Goal: Task Accomplishment & Management: Complete application form

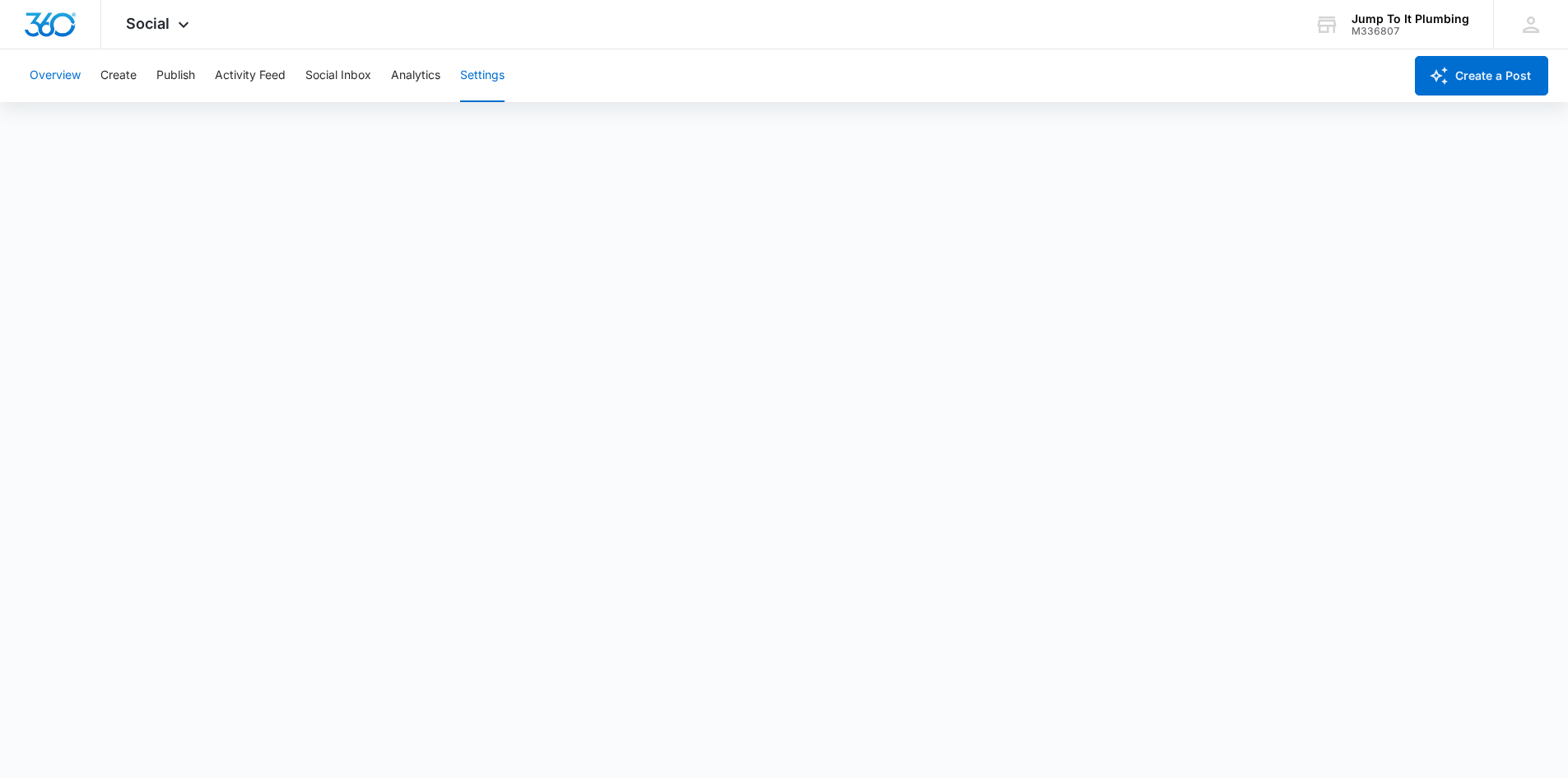
click at [52, 79] on button "Overview" at bounding box center [55, 76] width 51 height 53
click at [55, 23] on img "Dashboard" at bounding box center [50, 25] width 53 height 25
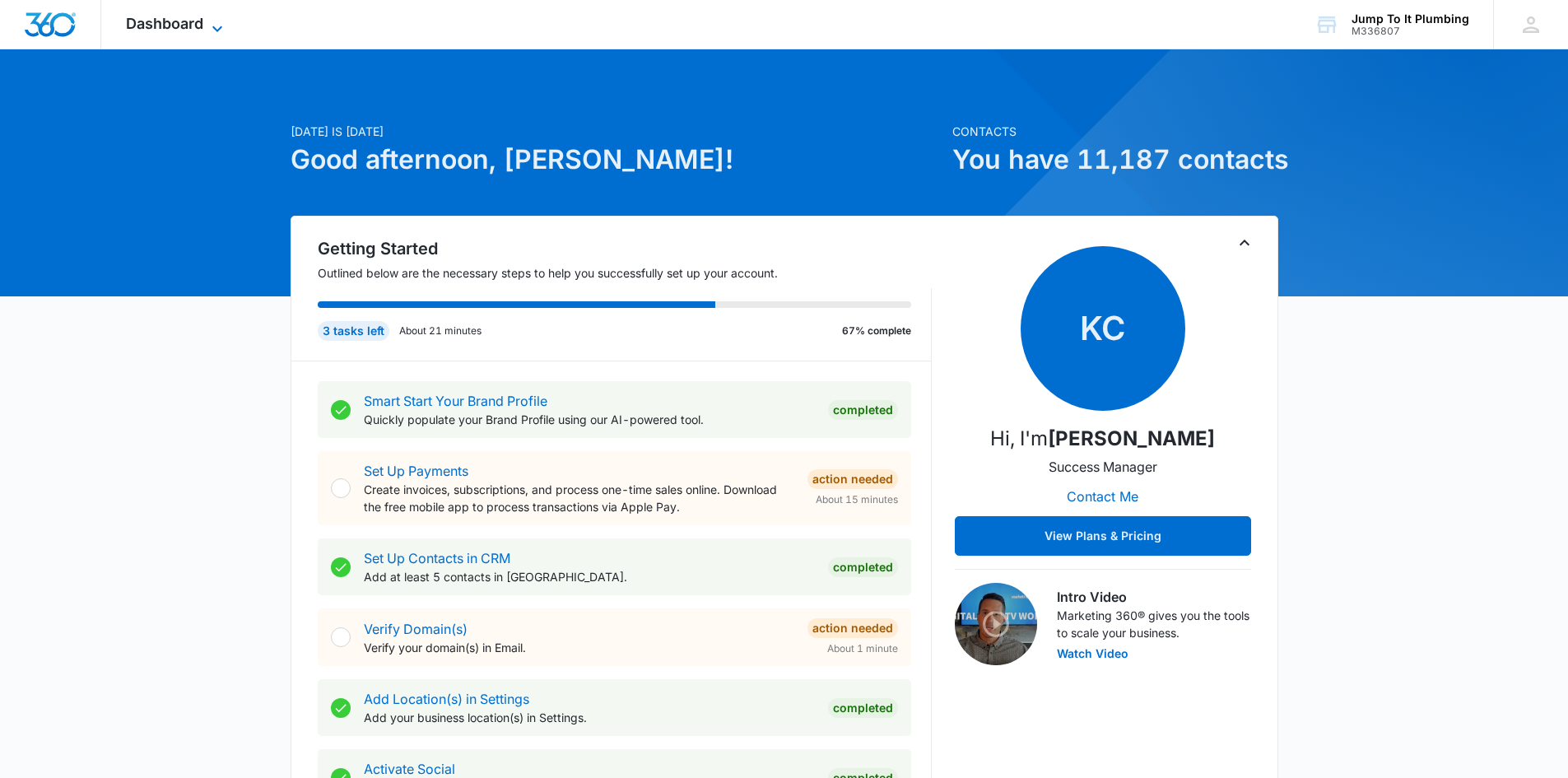
click at [149, 27] on span "Dashboard" at bounding box center [165, 23] width 77 height 17
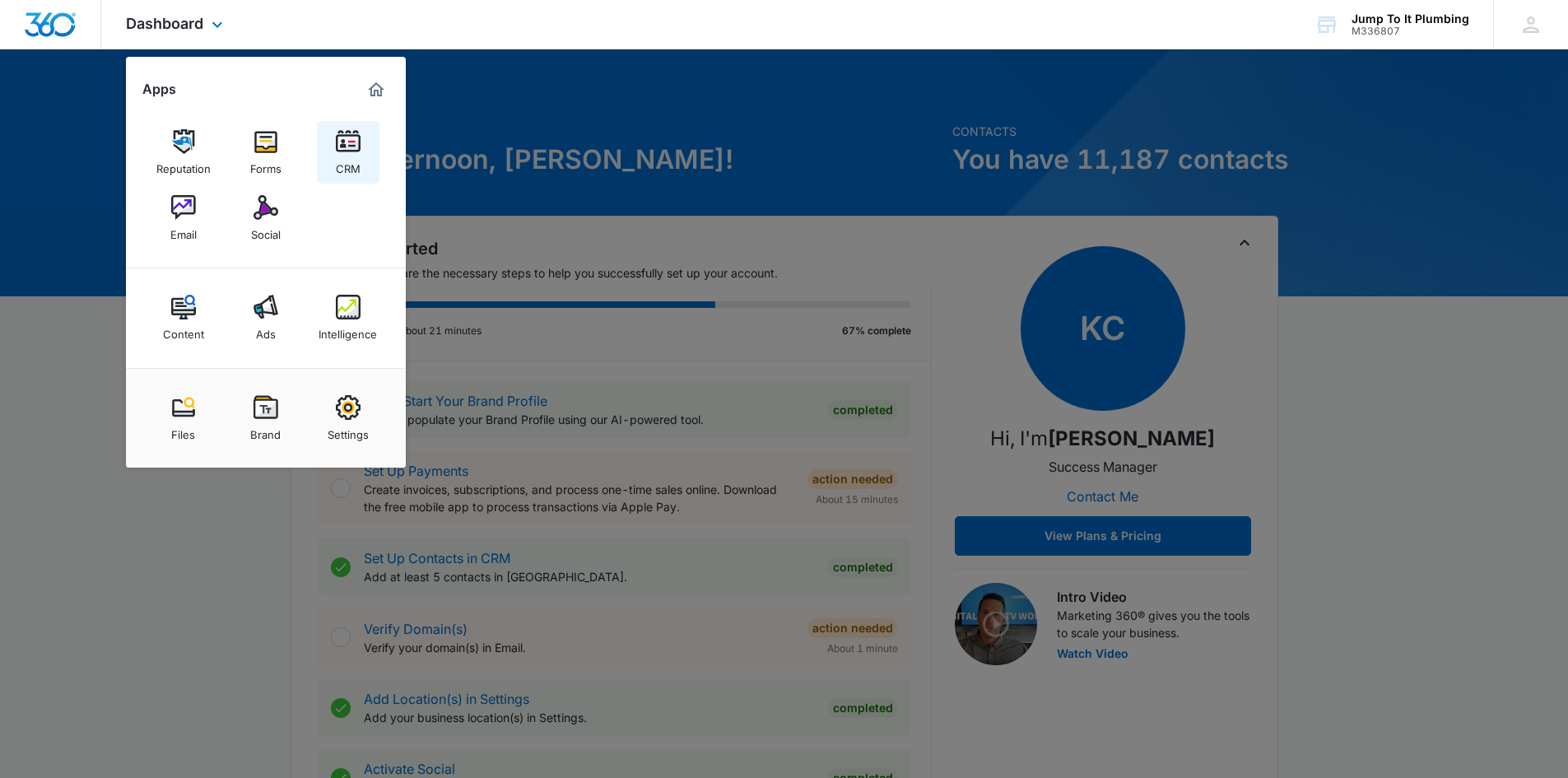
click at [362, 136] on link "CRM" at bounding box center [349, 152] width 63 height 63
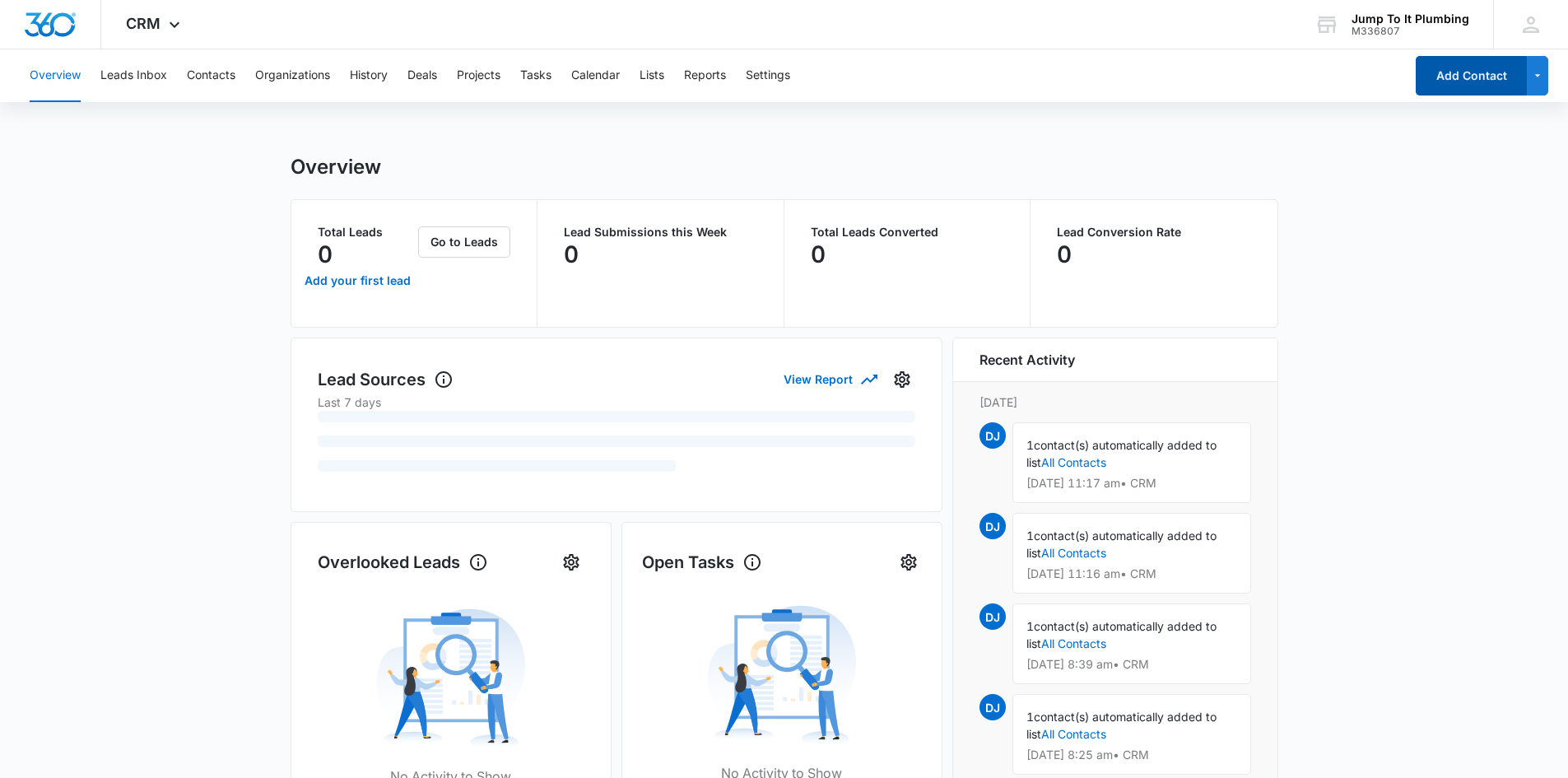
click at [1463, 72] on button "Add Contact" at bounding box center [1472, 76] width 111 height 40
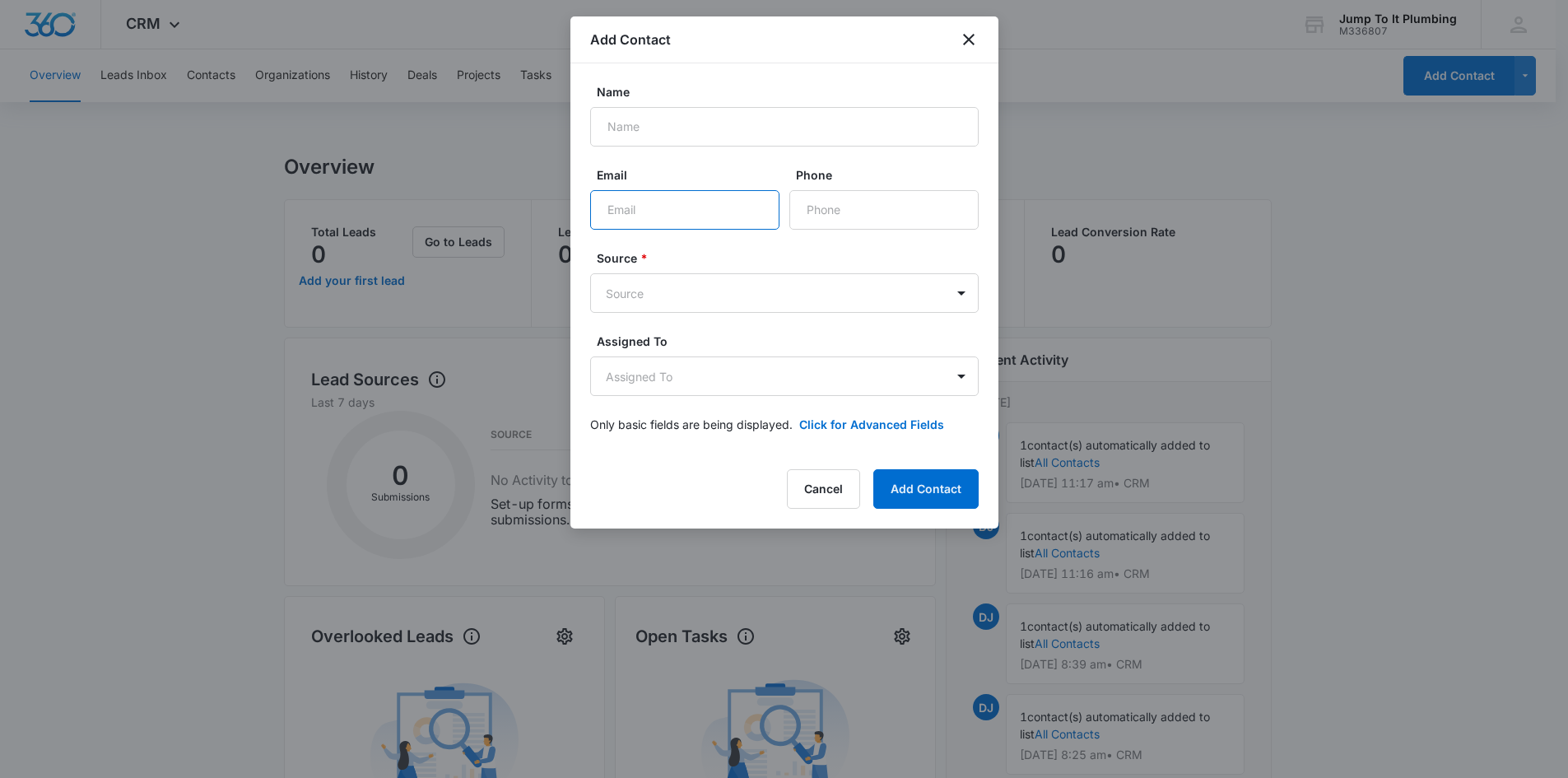
paste input "[EMAIL_ADDRESS][DOMAIN_NAME]"
type input "[EMAIL_ADDRESS][DOMAIN_NAME]"
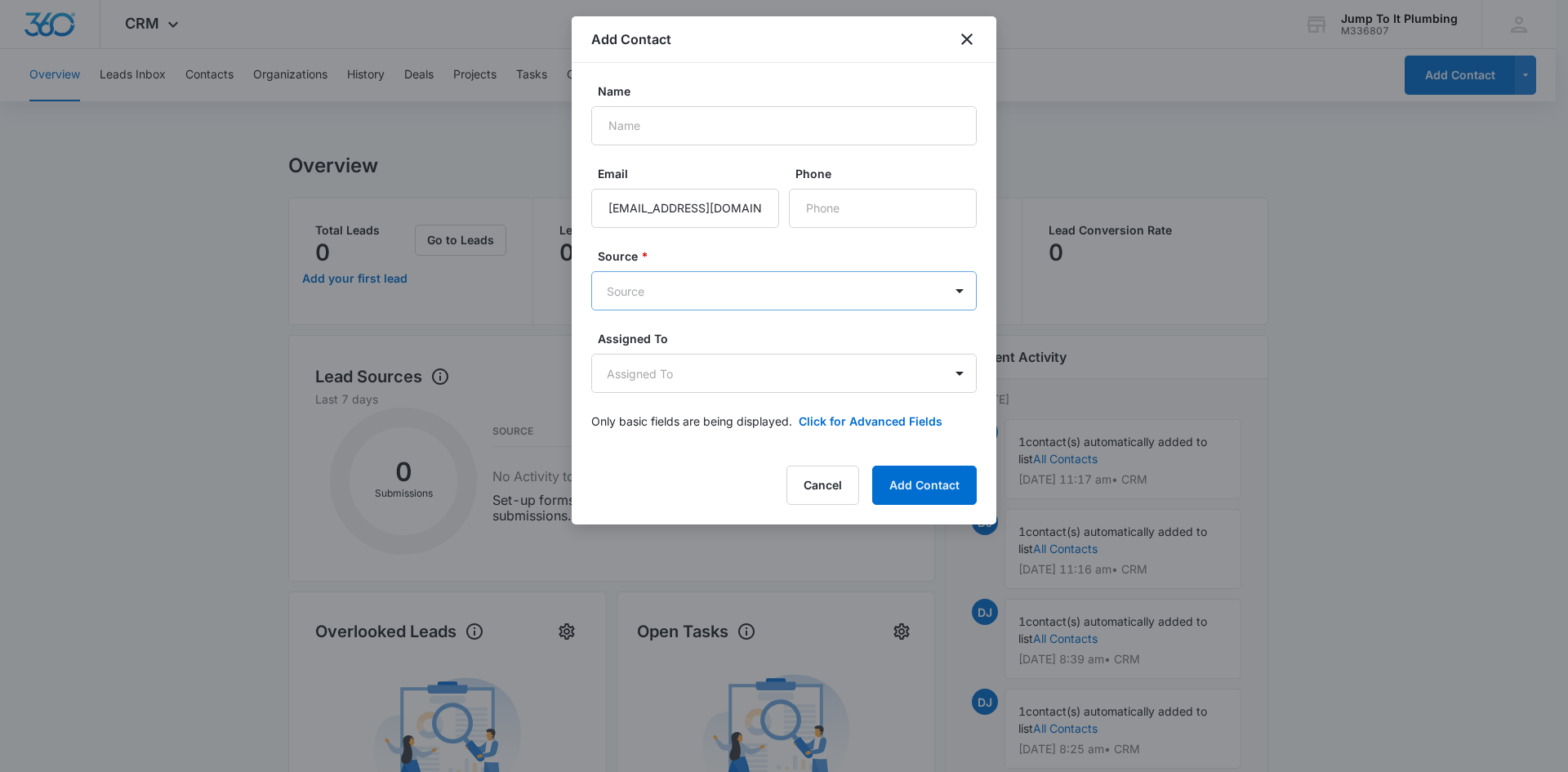
click at [724, 303] on body "CRM Apps Reputation Forms CRM Email Social Content Ads Intelligence Files Brand…" at bounding box center [784, 652] width 1568 height 1304
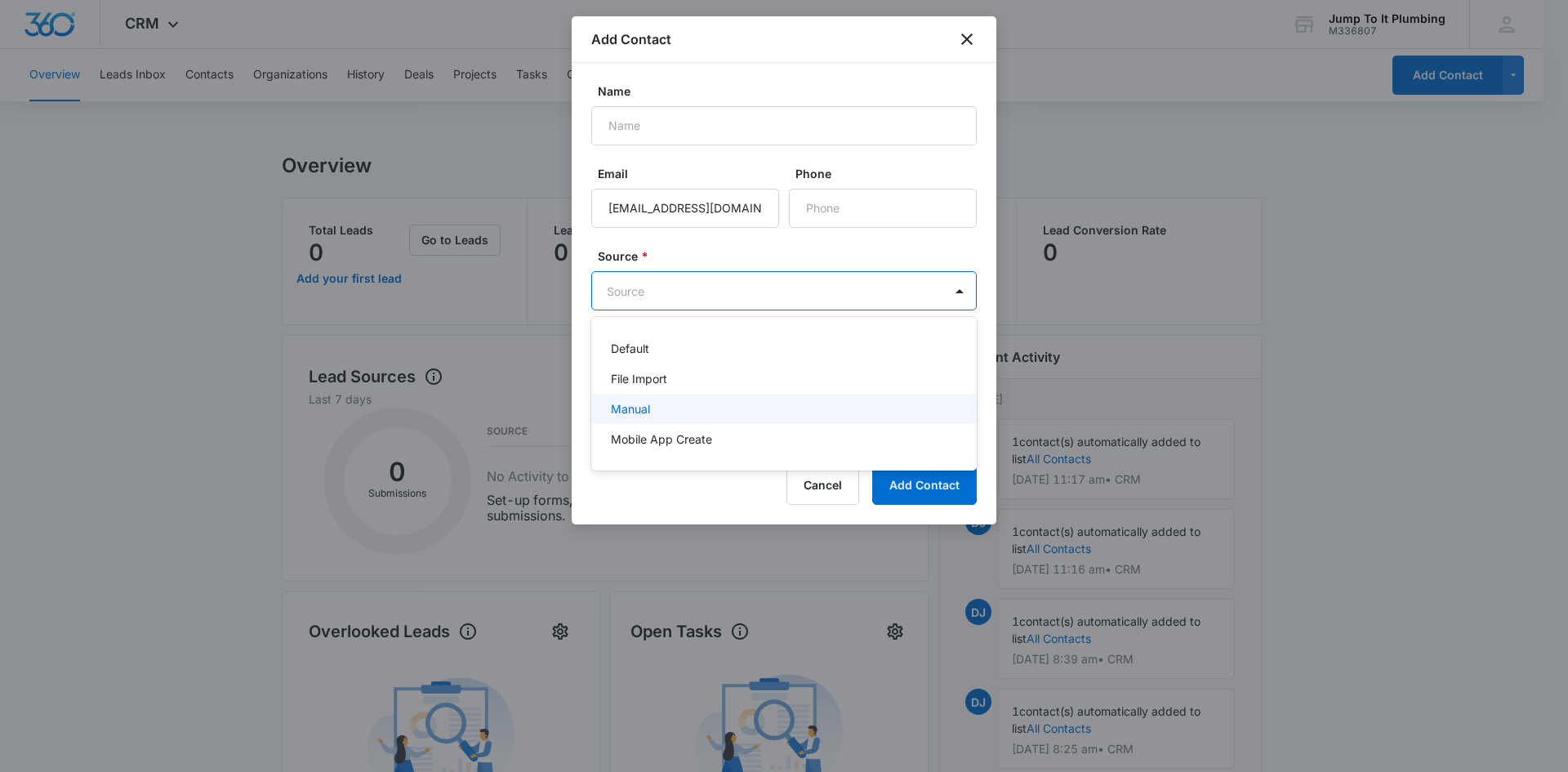
click at [710, 405] on div "Manual" at bounding box center [782, 409] width 343 height 17
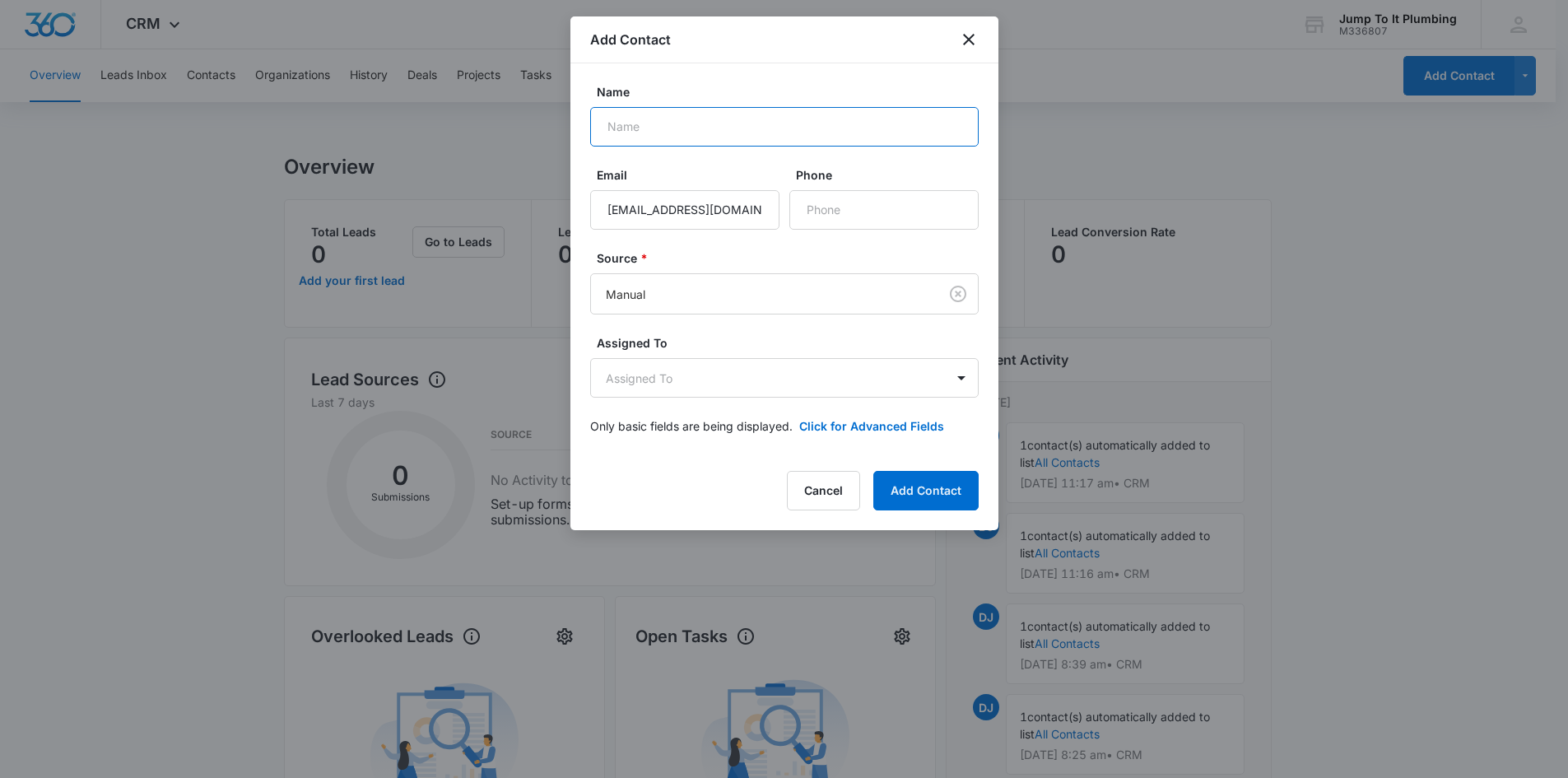
click at [738, 127] on input "Name" at bounding box center [784, 127] width 389 height 40
paste input "[PERSON_NAME]"
type input "[PERSON_NAME]"
click at [930, 491] on button "Add Contact" at bounding box center [926, 491] width 105 height 40
